Goal: Transaction & Acquisition: Book appointment/travel/reservation

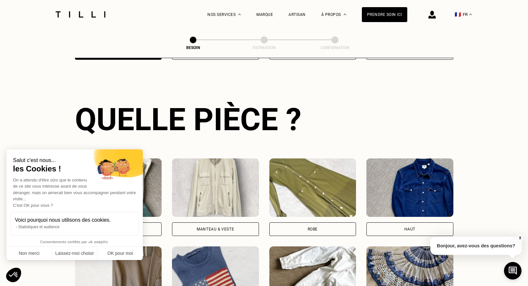
scroll to position [150, 0]
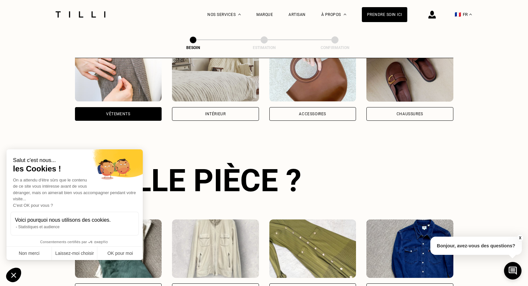
click at [208, 97] on div "Intérieur" at bounding box center [215, 82] width 87 height 78
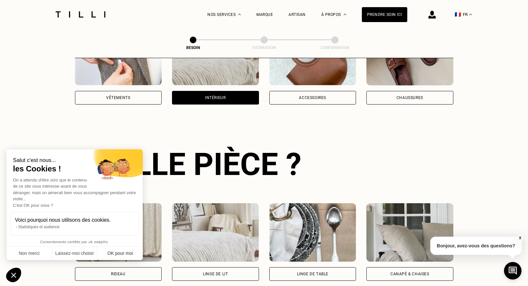
scroll to position [211, 0]
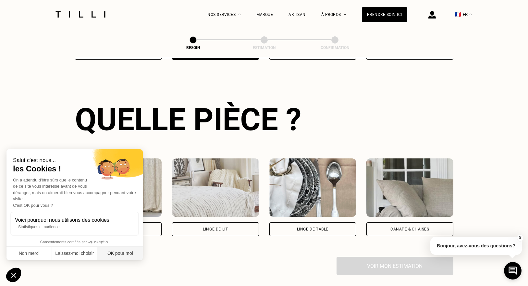
click at [109, 252] on button "OK pour moi" at bounding box center [119, 254] width 45 height 14
checkbox input "true"
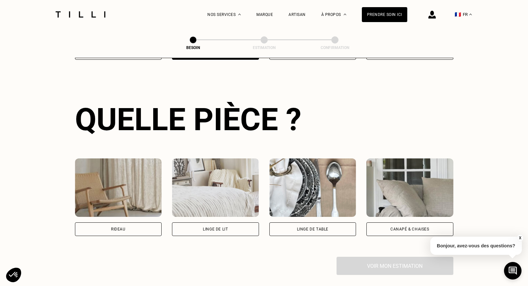
click at [141, 190] on img at bounding box center [118, 187] width 87 height 58
select select "FR"
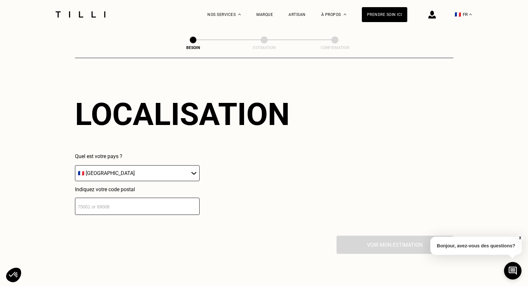
scroll to position [399, 0]
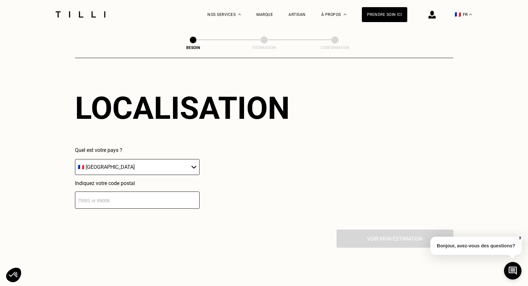
click at [180, 161] on select "🇩🇪 [GEOGRAPHIC_DATA] 🇦🇹 [GEOGRAPHIC_DATA] 🇧🇪 [GEOGRAPHIC_DATA] 🇧🇬 Bulgarie 🇨🇾 C…" at bounding box center [137, 167] width 125 height 16
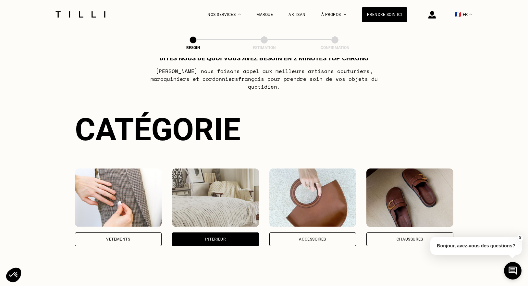
scroll to position [0, 0]
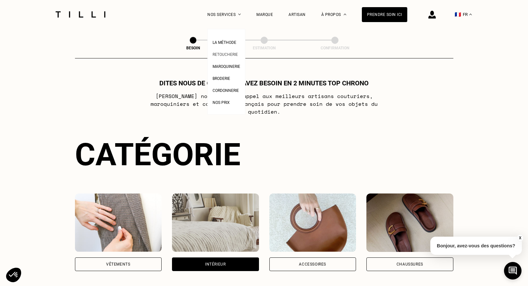
click at [226, 53] on span "Retoucherie" at bounding box center [225, 54] width 25 height 5
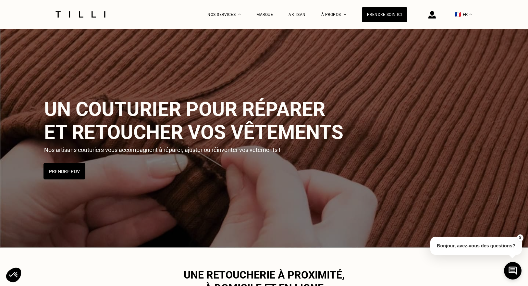
click at [55, 169] on button "Prendre RDV" at bounding box center [65, 171] width 42 height 16
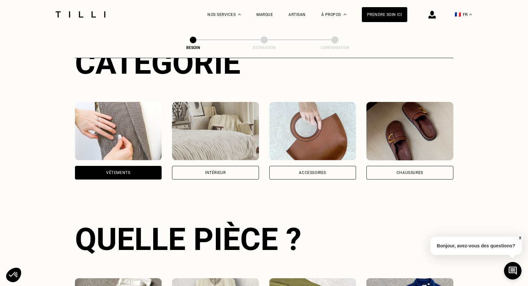
scroll to position [52, 0]
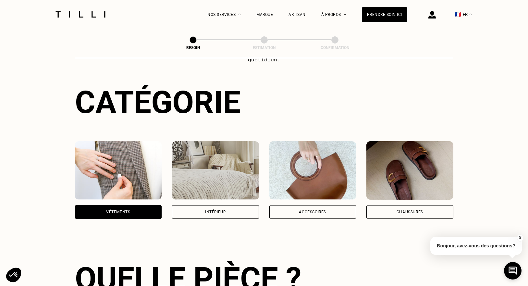
click at [194, 172] on img at bounding box center [215, 170] width 87 height 58
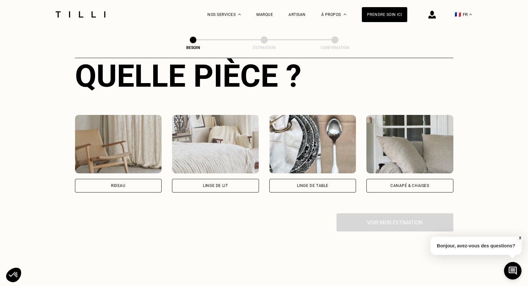
click at [121, 134] on img at bounding box center [118, 144] width 87 height 58
select select "FR"
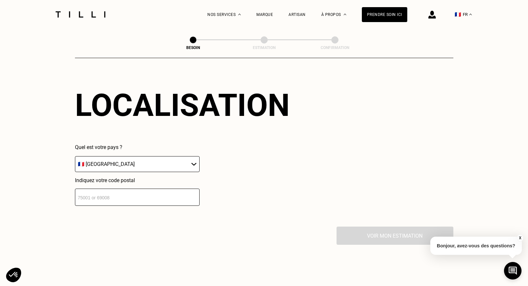
scroll to position [405, 0]
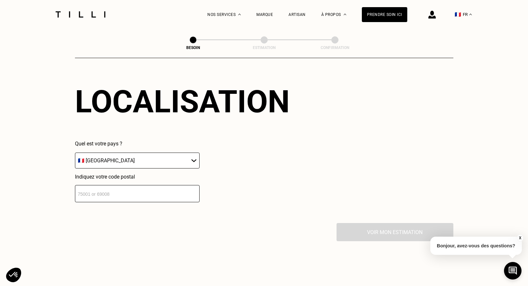
click at [163, 153] on select "🇩🇪 [GEOGRAPHIC_DATA] 🇦🇹 [GEOGRAPHIC_DATA] 🇧🇪 [GEOGRAPHIC_DATA] 🇧🇬 Bulgarie 🇨🇾 C…" at bounding box center [137, 161] width 125 height 16
click at [121, 185] on input "number" at bounding box center [137, 193] width 125 height 17
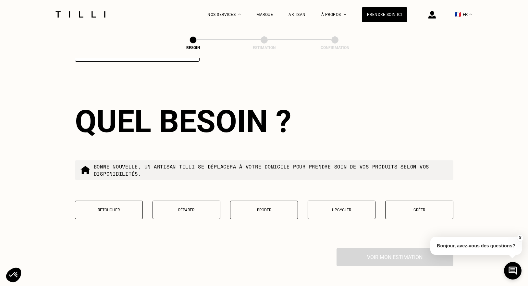
scroll to position [548, 0]
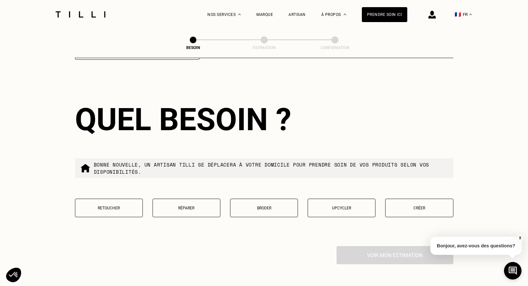
type input "75016"
click at [117, 206] on p "Retoucher" at bounding box center [109, 208] width 61 height 5
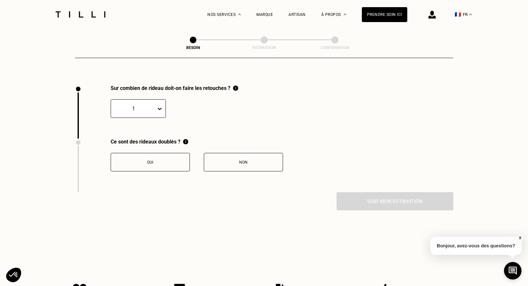
scroll to position [714, 0]
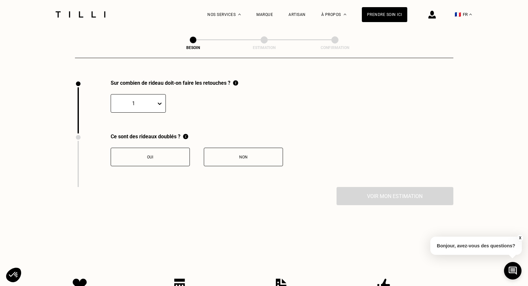
click at [159, 100] on icon at bounding box center [159, 103] width 6 height 6
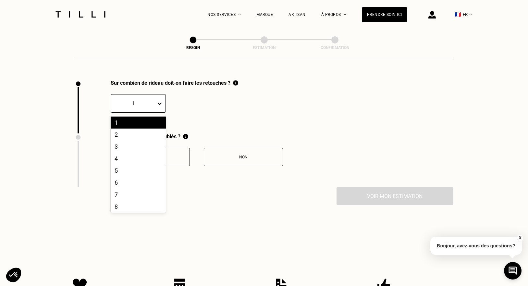
click at [196, 103] on div "1, 1 of 20. 20 results available. Use Up and Down to choose options, press Ente…" at bounding box center [175, 99] width 128 height 27
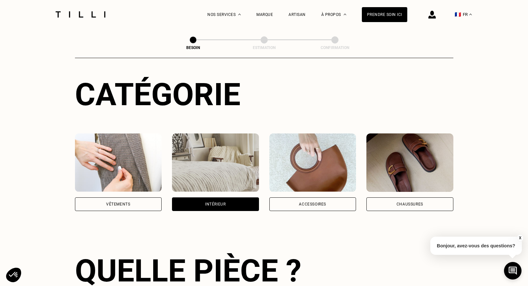
scroll to position [0, 0]
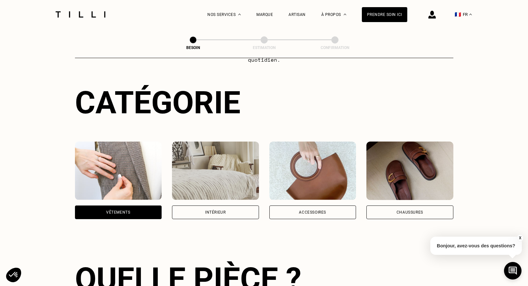
scroll to position [42, 0]
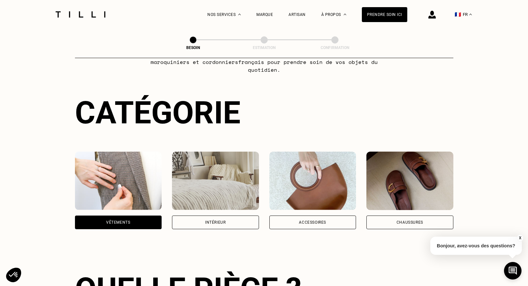
click at [191, 179] on img at bounding box center [215, 181] width 87 height 58
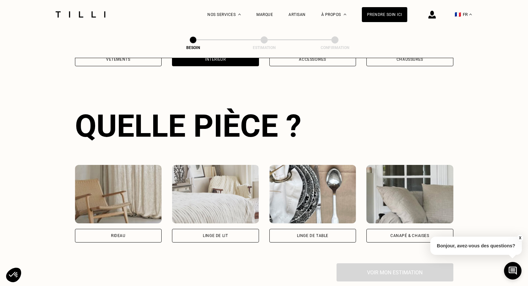
scroll to position [211, 0]
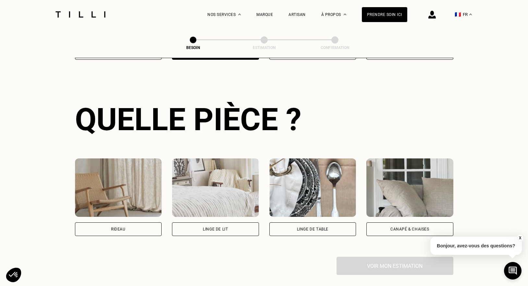
click at [129, 190] on img at bounding box center [118, 187] width 87 height 58
select select "FR"
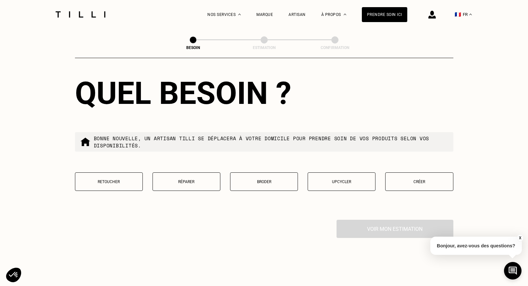
scroll to position [565, 0]
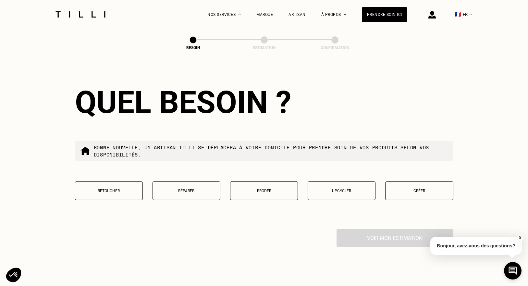
click at [128, 189] on p "Retoucher" at bounding box center [109, 191] width 61 height 5
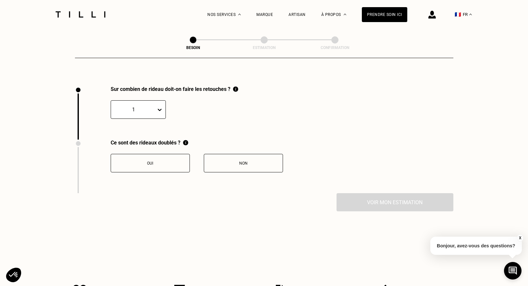
scroll to position [714, 0]
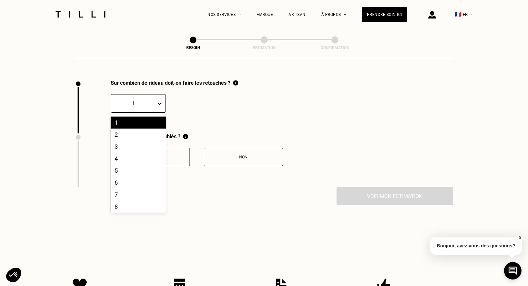
click at [162, 100] on icon at bounding box center [159, 103] width 6 height 6
click at [145, 165] on div "5" at bounding box center [138, 171] width 55 height 12
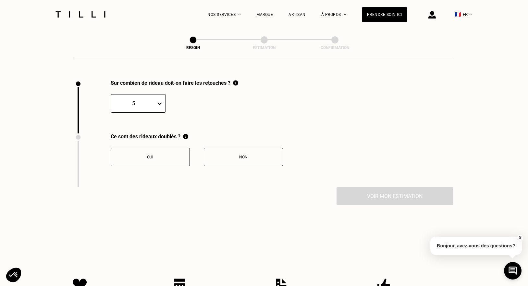
click at [168, 155] on div "Oui" at bounding box center [150, 157] width 72 height 5
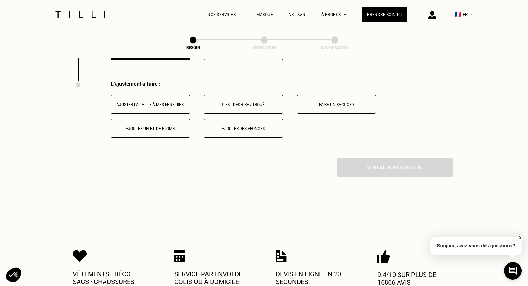
scroll to position [821, 0]
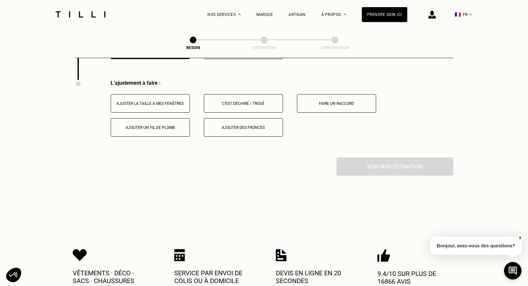
click at [241, 125] on div "Ajouter des fronces" at bounding box center [243, 127] width 72 height 5
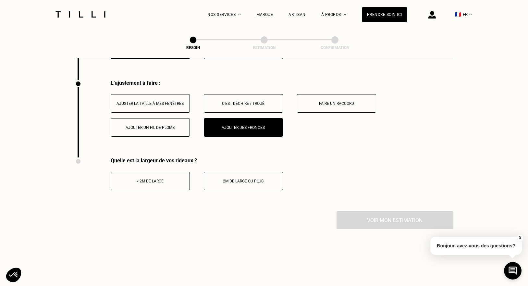
click at [249, 179] on div "2m de large ou plus" at bounding box center [243, 181] width 72 height 5
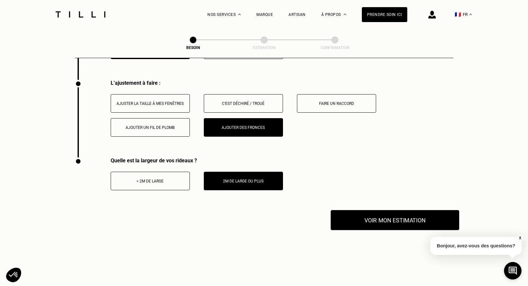
click at [373, 213] on button "Voir mon estimation" at bounding box center [395, 220] width 129 height 20
click at [389, 211] on button "Voir mon estimation" at bounding box center [395, 220] width 129 height 20
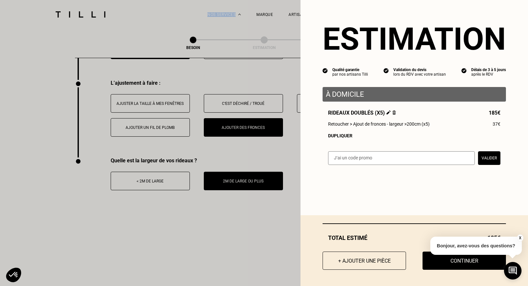
click at [520, 238] on button "X" at bounding box center [520, 237] width 6 height 7
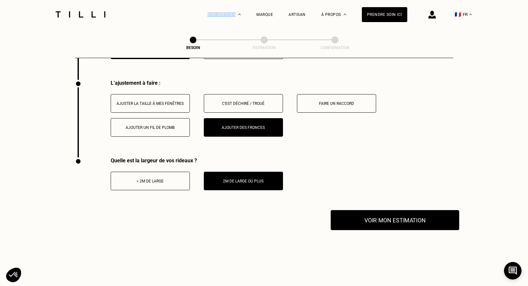
click at [422, 213] on button "Voir mon estimation" at bounding box center [395, 220] width 129 height 20
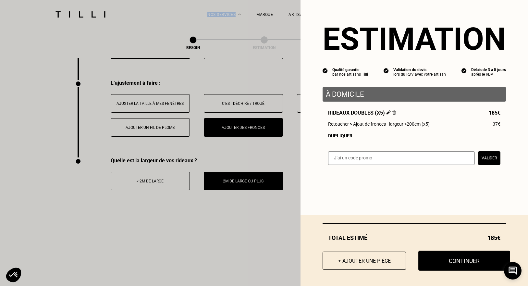
click at [474, 262] on button "Continuer" at bounding box center [464, 261] width 92 height 20
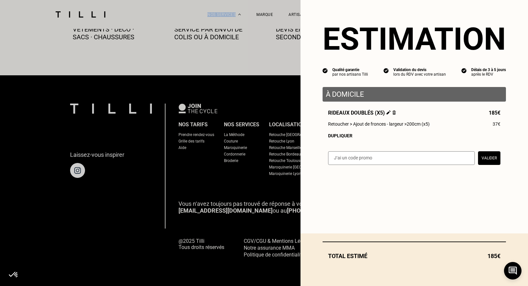
scroll to position [370, 0]
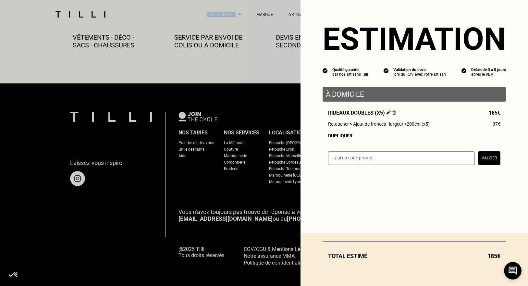
select select "FR"
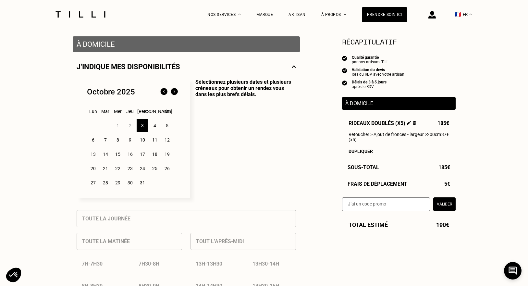
scroll to position [120, 0]
click at [130, 139] on div "9" at bounding box center [129, 140] width 11 height 13
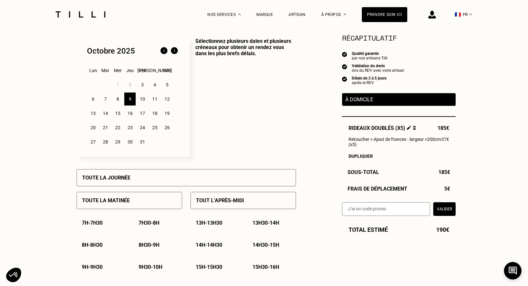
scroll to position [168, 0]
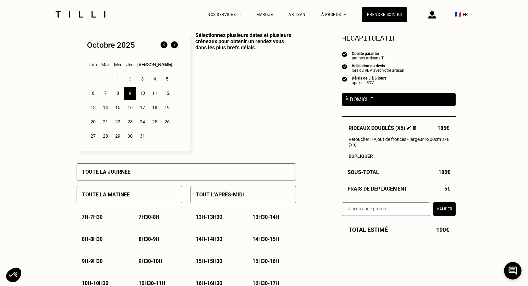
click at [248, 195] on div "Tout l’après-midi" at bounding box center [244, 194] width 106 height 17
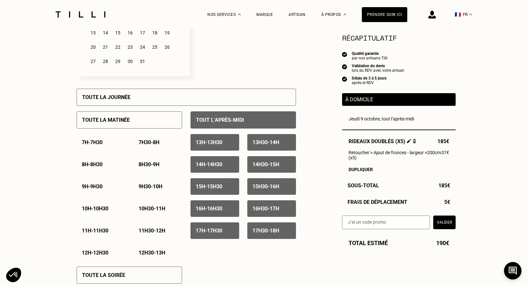
scroll to position [247, 0]
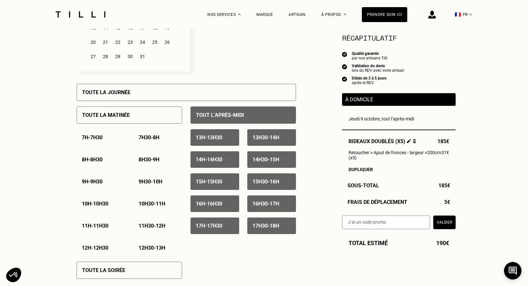
click at [226, 230] on div "17h - 17h30" at bounding box center [215, 226] width 49 height 17
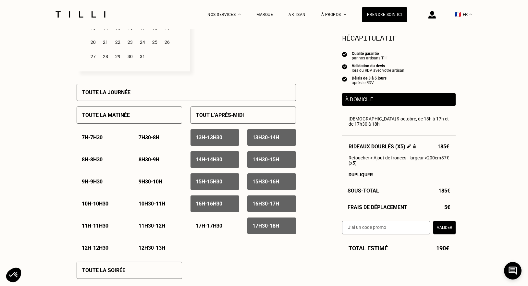
click at [260, 225] on p "17h30 - 18h" at bounding box center [266, 226] width 27 height 6
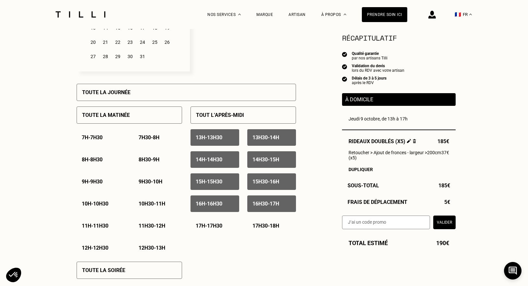
click at [262, 207] on p "16h30 - 17h" at bounding box center [266, 204] width 27 height 6
click at [219, 206] on p "16h - 16h30" at bounding box center [209, 204] width 27 height 6
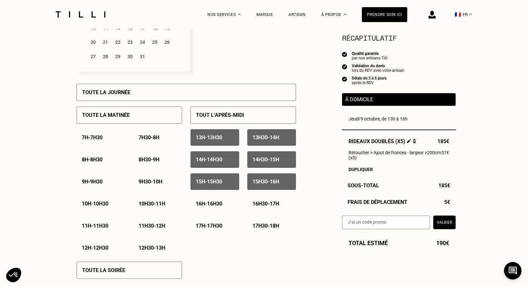
click at [222, 181] on p "15h - 15h30" at bounding box center [209, 182] width 27 height 6
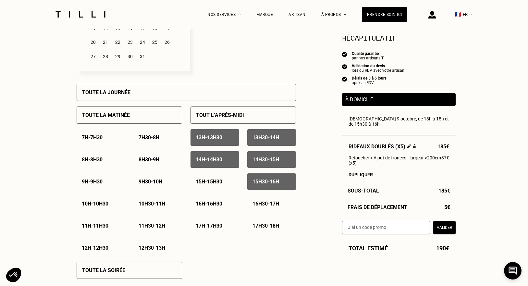
click at [260, 178] on div "15h30 - 16h" at bounding box center [271, 181] width 49 height 17
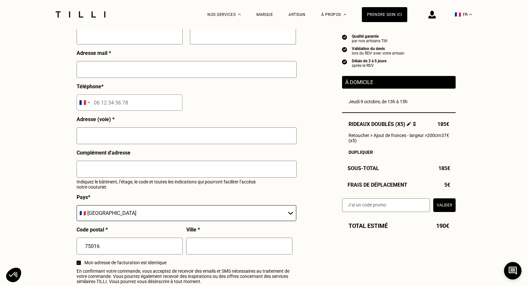
scroll to position [592, 0]
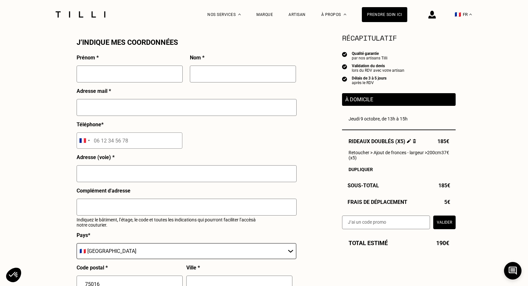
click at [118, 77] on input "text" at bounding box center [130, 74] width 106 height 17
type input "A"
click at [218, 76] on input "text" at bounding box center [243, 74] width 106 height 17
type input "Jourdren"
click at [110, 71] on input "A" at bounding box center [130, 74] width 106 height 17
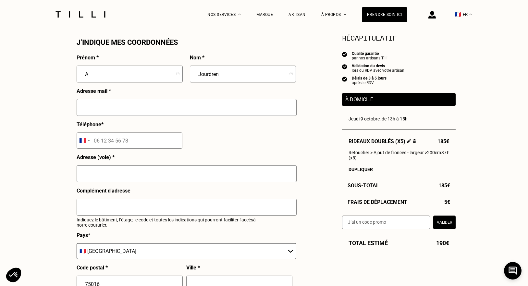
click at [110, 71] on input "A" at bounding box center [130, 74] width 106 height 17
click at [92, 74] on input "A" at bounding box center [130, 74] width 106 height 17
type input "Alexandre"
click at [102, 106] on input "text" at bounding box center [187, 107] width 220 height 17
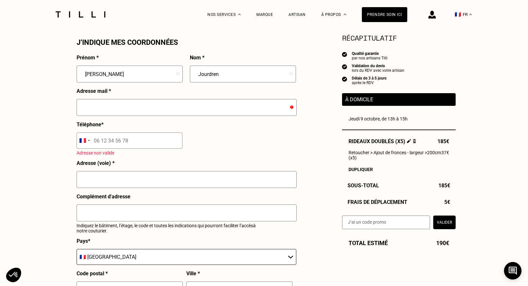
paste input "ajourdren@ajdr-group.com"
type input "ajourdren@ajdr-group.com"
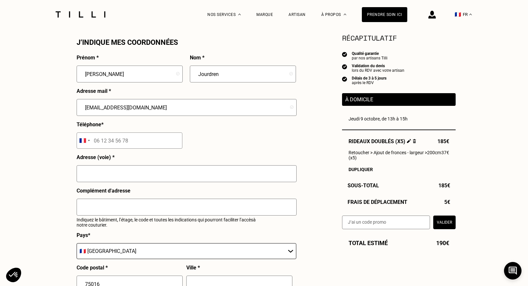
click at [106, 139] on input "tel" at bounding box center [130, 140] width 106 height 16
paste input "06 30 37 31 78"
type input "06 30 37 31 78"
click at [113, 173] on input "text" at bounding box center [187, 173] width 220 height 17
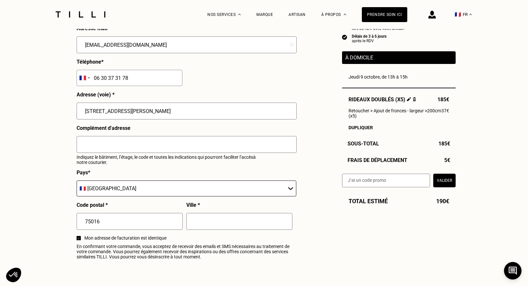
scroll to position [656, 0]
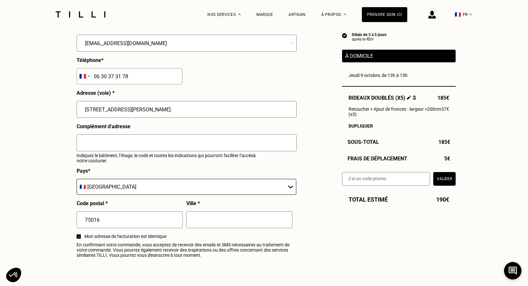
type input "15 rue Kepler"
click at [200, 220] on input "text" at bounding box center [239, 219] width 106 height 17
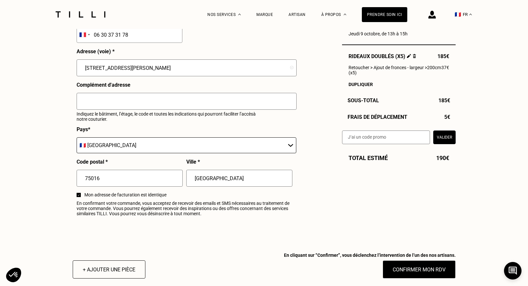
scroll to position [697, 0]
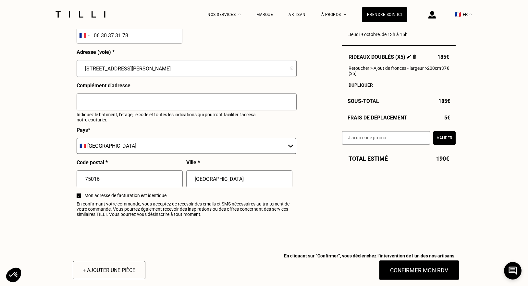
type input "Paris"
click at [410, 269] on button "Confirmer mon RDV" at bounding box center [419, 270] width 81 height 20
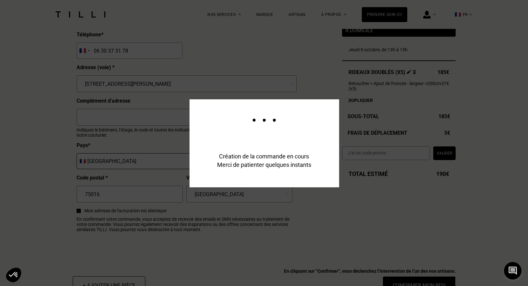
scroll to position [713, 0]
